Goal: Task Accomplishment & Management: Use online tool/utility

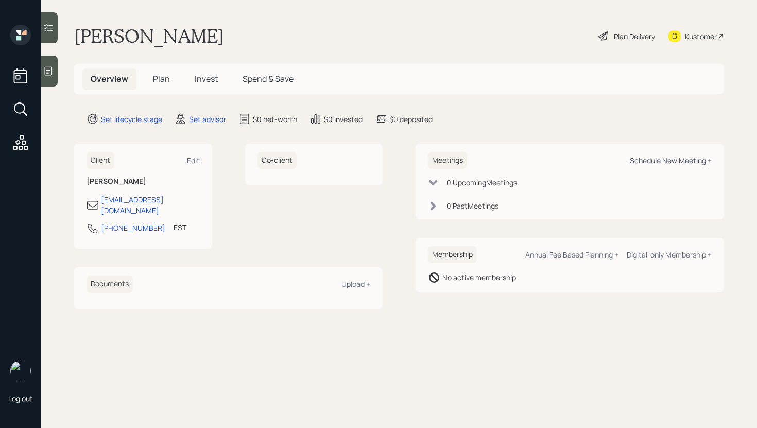
click at [665, 157] on div "Schedule New Meeting +" at bounding box center [671, 161] width 82 height 10
select select "round-robin"
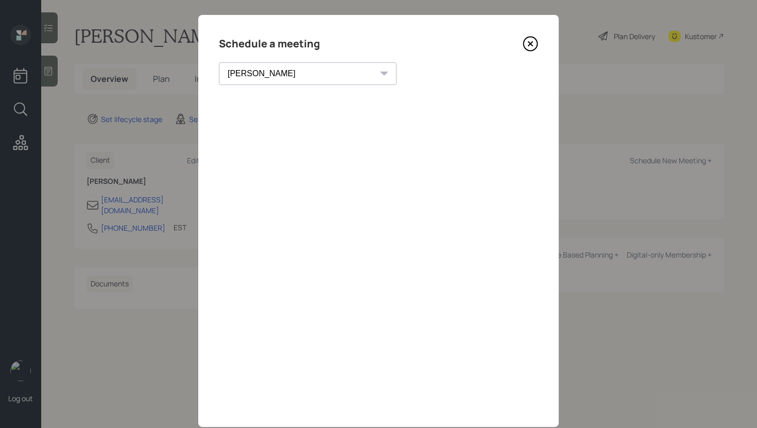
scroll to position [36, 0]
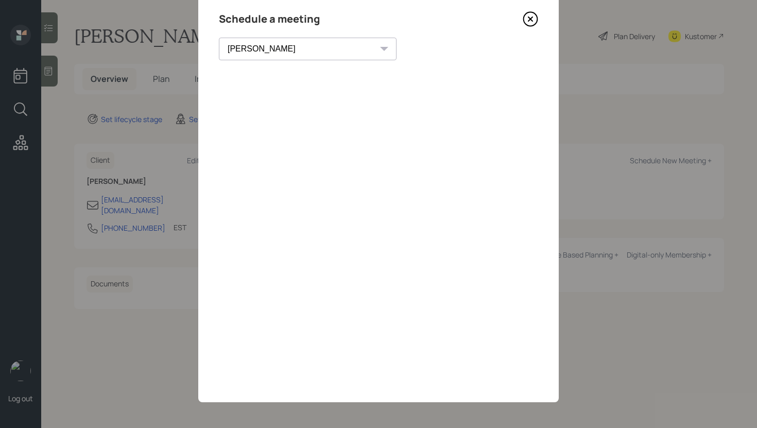
click at [532, 16] on icon at bounding box center [530, 18] width 15 height 15
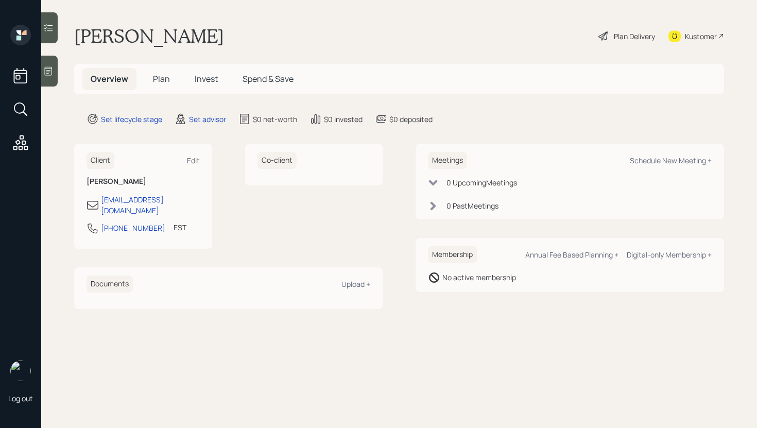
click at [690, 37] on div "Kustomer" at bounding box center [701, 36] width 32 height 11
click at [50, 76] on div at bounding box center [49, 71] width 16 height 31
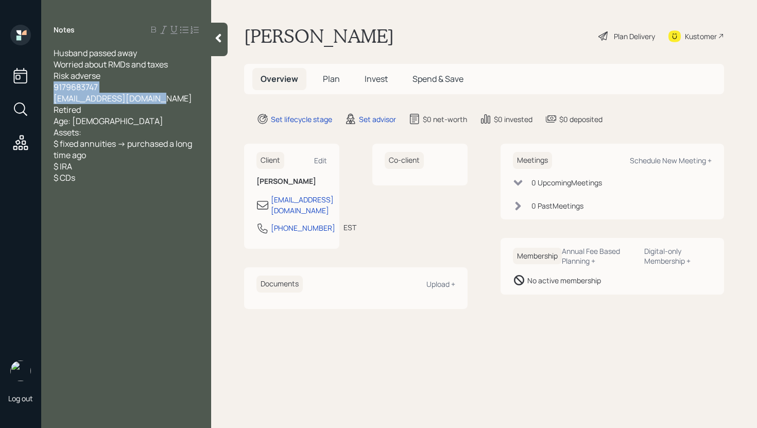
drag, startPoint x: 163, startPoint y: 96, endPoint x: 53, endPoint y: 84, distance: 111.0
click at [53, 84] on div "Husband passed away Worried about RMDs and taxes Risk adverse 9179683747 leopol…" at bounding box center [126, 115] width 170 height 136
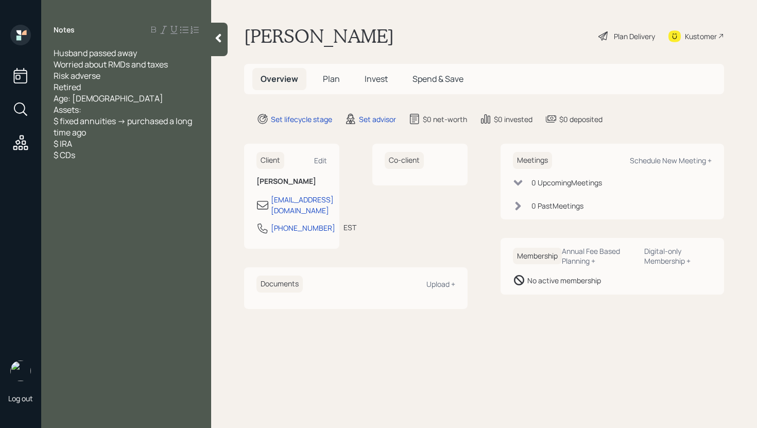
click at [222, 34] on icon at bounding box center [218, 38] width 10 height 10
